Goal: Information Seeking & Learning: Learn about a topic

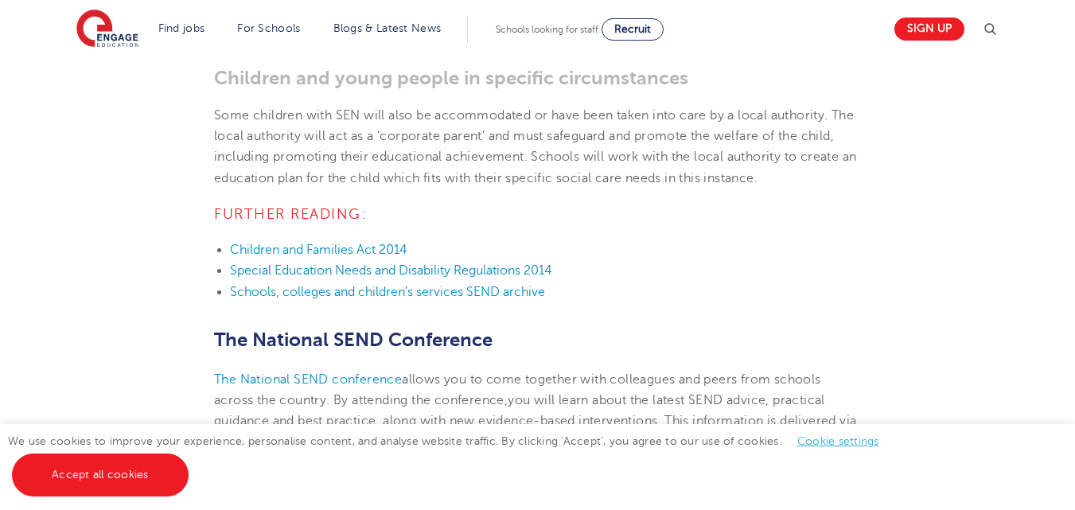
scroll to position [4283, 0]
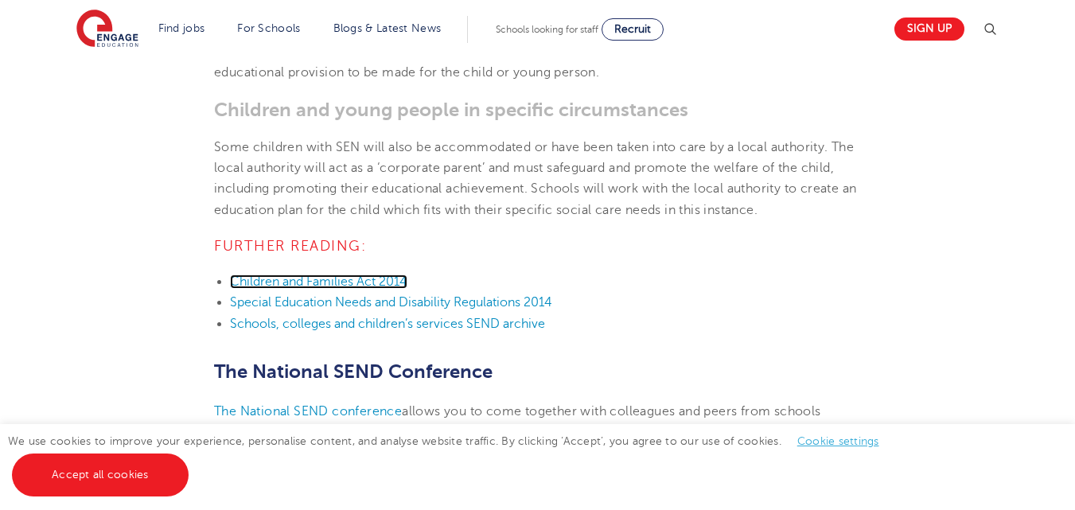
click at [372, 289] on link "Children and Families Act 2014" at bounding box center [318, 281] width 177 height 14
click at [375, 289] on link "Children and Families Act 2014" at bounding box center [318, 281] width 177 height 14
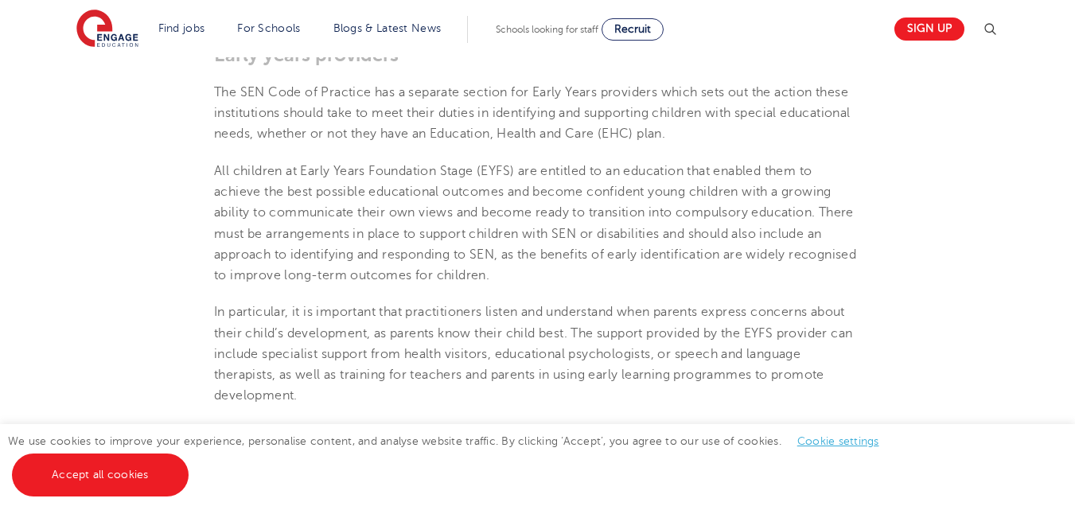
scroll to position [2610, 0]
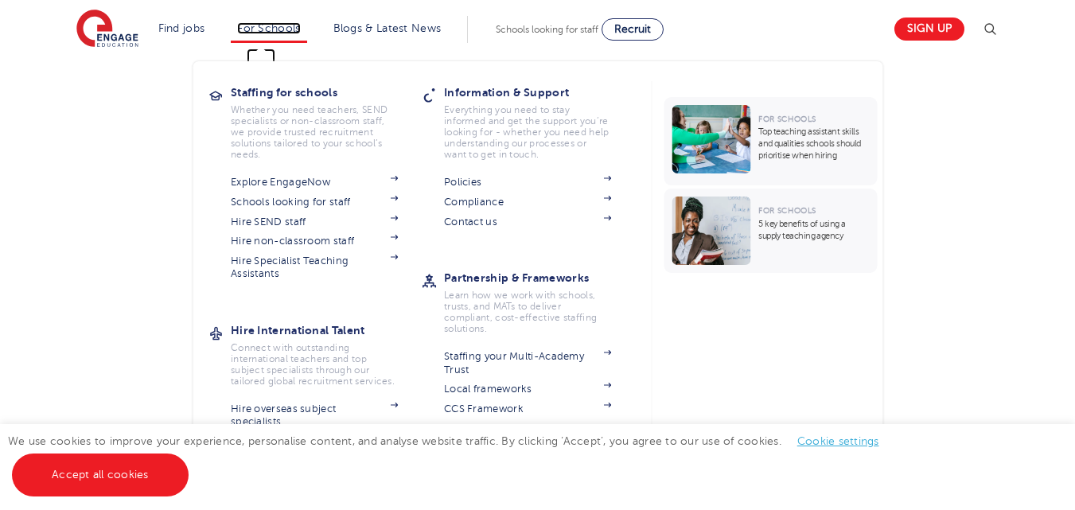
click at [260, 32] on link "For Schools" at bounding box center [268, 28] width 63 height 12
